Goal: Transaction & Acquisition: Purchase product/service

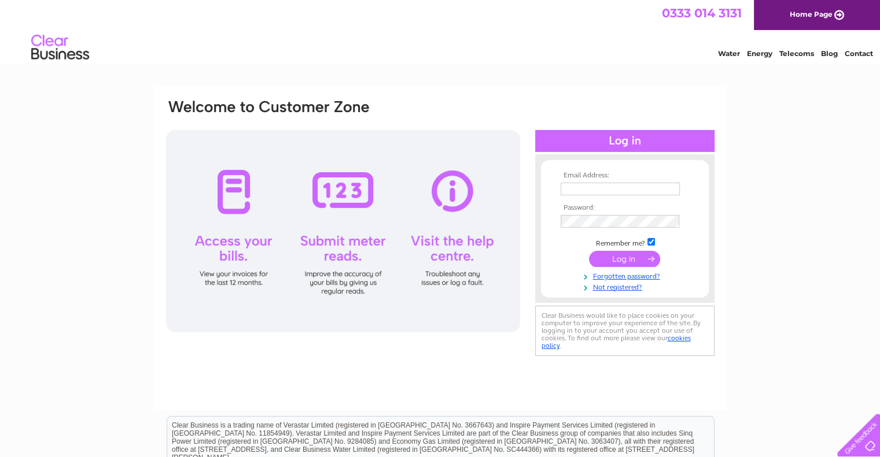
type input "accounts@theoldcuriosity.co.uk"
click at [238, 226] on div at bounding box center [343, 231] width 354 height 202
click at [226, 282] on div at bounding box center [343, 231] width 354 height 202
click at [226, 276] on div at bounding box center [343, 231] width 354 height 202
click at [618, 254] on input "submit" at bounding box center [624, 259] width 71 height 16
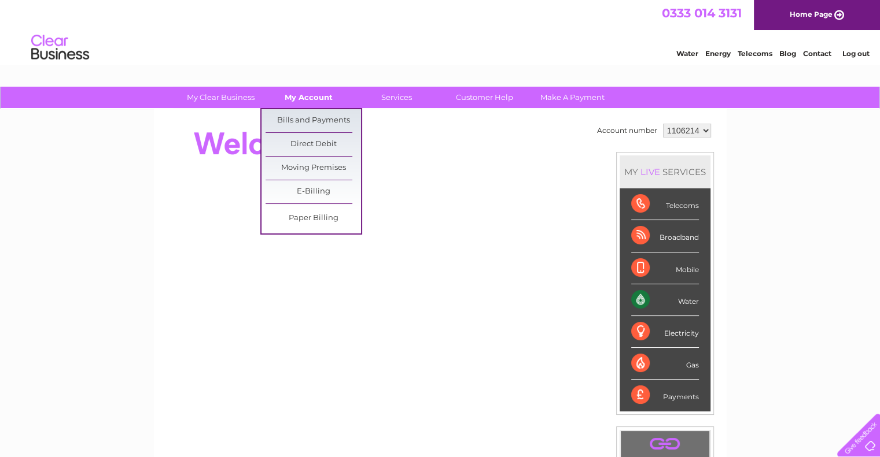
click at [314, 95] on link "My Account" at bounding box center [308, 97] width 95 height 21
click at [323, 119] on link "Bills and Payments" at bounding box center [312, 120] width 95 height 23
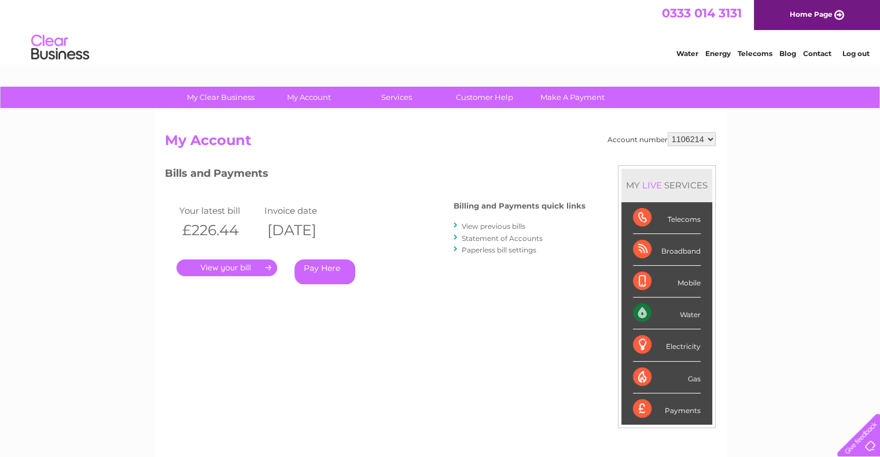
click at [243, 262] on link "." at bounding box center [226, 268] width 101 height 17
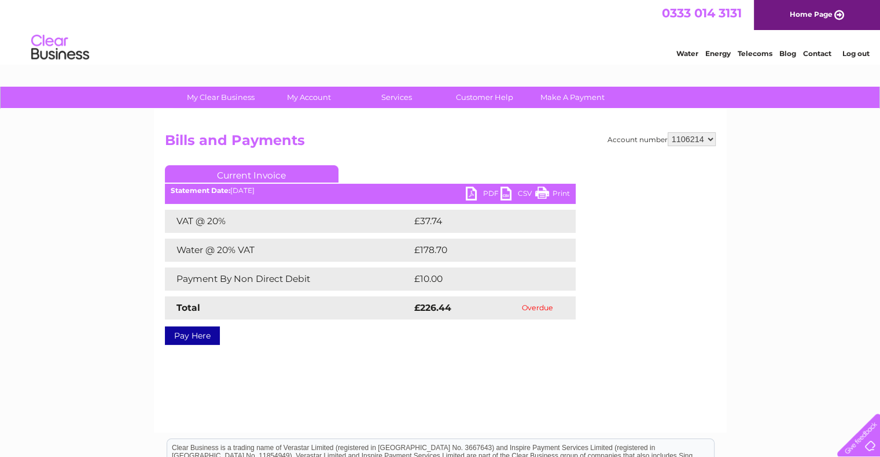
click at [548, 187] on link "Print" at bounding box center [552, 195] width 35 height 17
click at [194, 336] on link "Pay Here" at bounding box center [192, 336] width 55 height 19
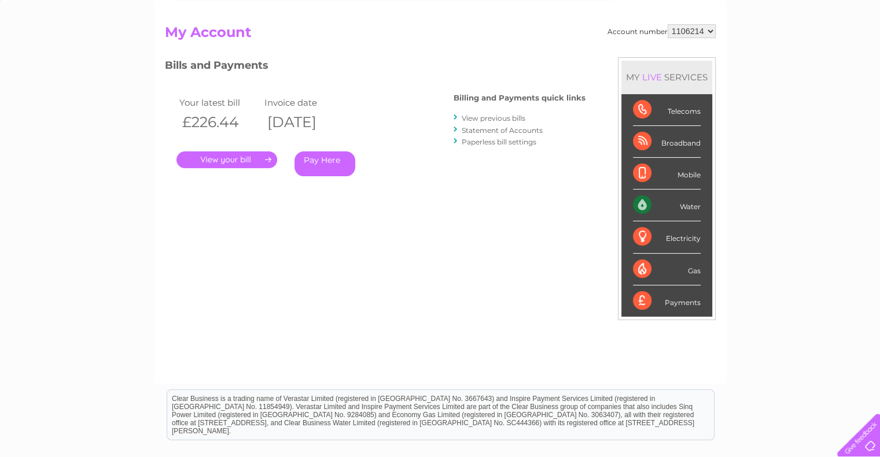
scroll to position [116, 0]
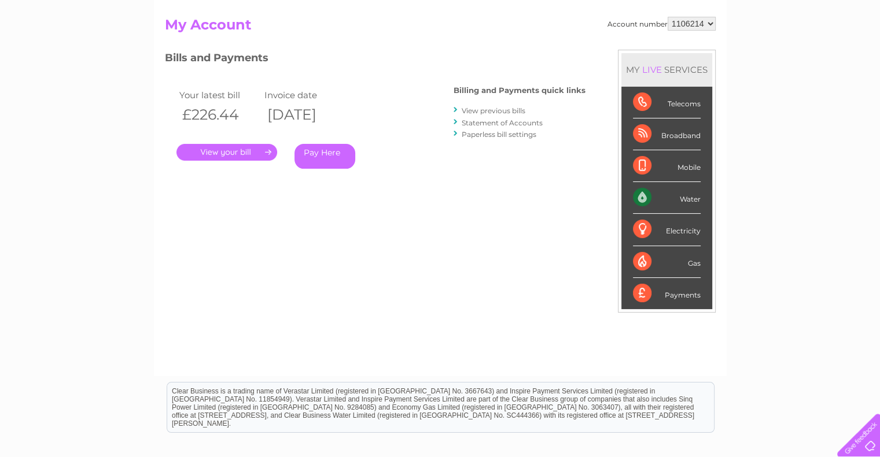
click at [334, 152] on link "Pay Here" at bounding box center [324, 156] width 61 height 25
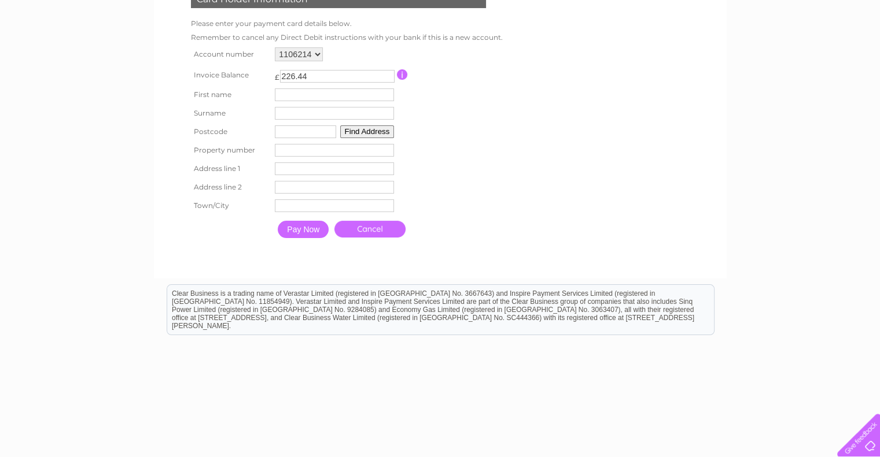
scroll to position [227, 0]
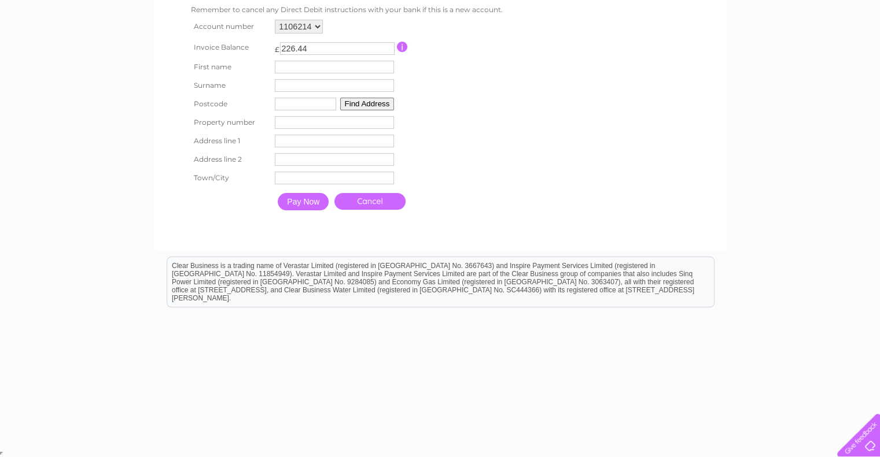
click at [365, 201] on link "Cancel" at bounding box center [369, 201] width 71 height 17
click at [312, 201] on input "Pay Now" at bounding box center [303, 201] width 51 height 17
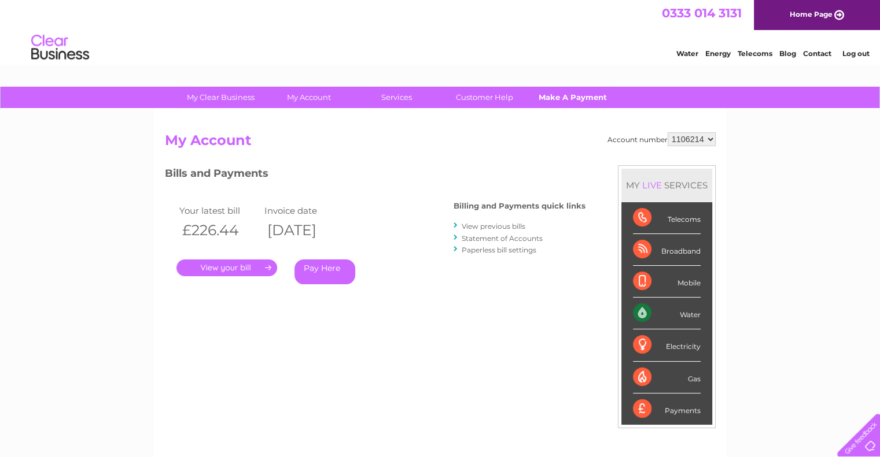
click at [574, 99] on link "Make A Payment" at bounding box center [572, 97] width 95 height 21
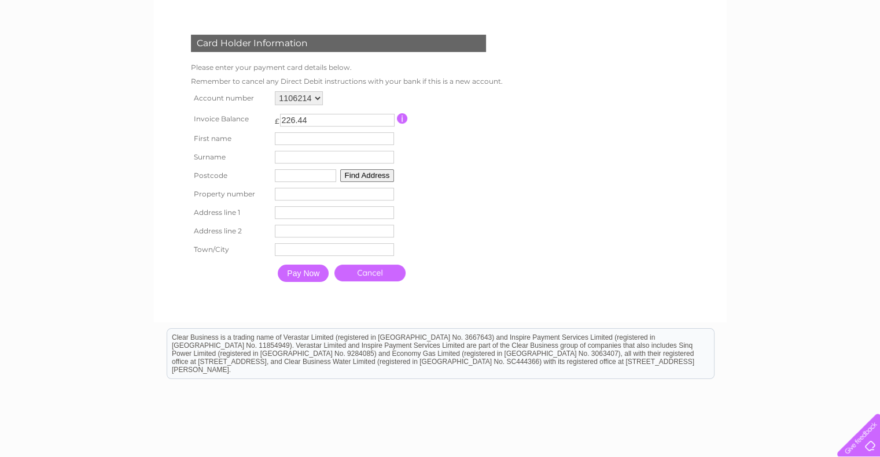
scroll to position [173, 0]
